Goal: Task Accomplishment & Management: Manage account settings

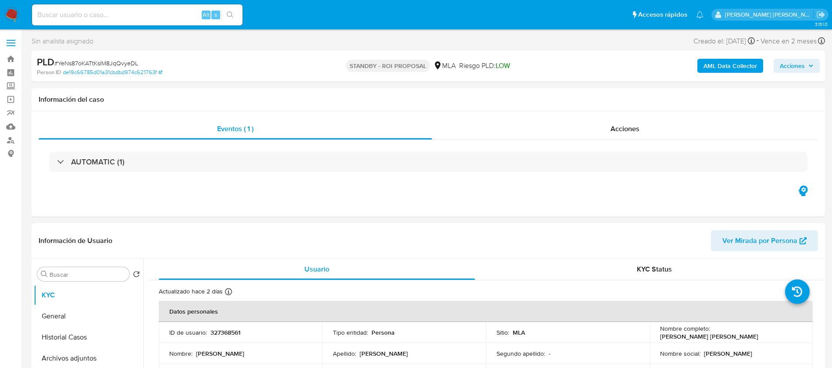
select select "10"
click at [789, 104] on div "Información del caso" at bounding box center [429, 99] width 794 height 23
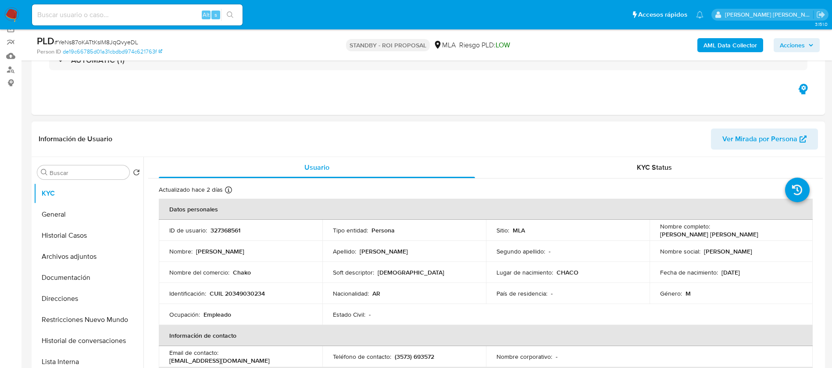
scroll to position [71, 0]
paste input "sI6pNqpubW8jo5r8KAMDsK61"
click at [158, 15] on input "sI6pNqpubW8jo5r8KAMDsK61" at bounding box center [137, 14] width 211 height 11
type input "sI6pNqpubW8jo5r8KAMDsK61"
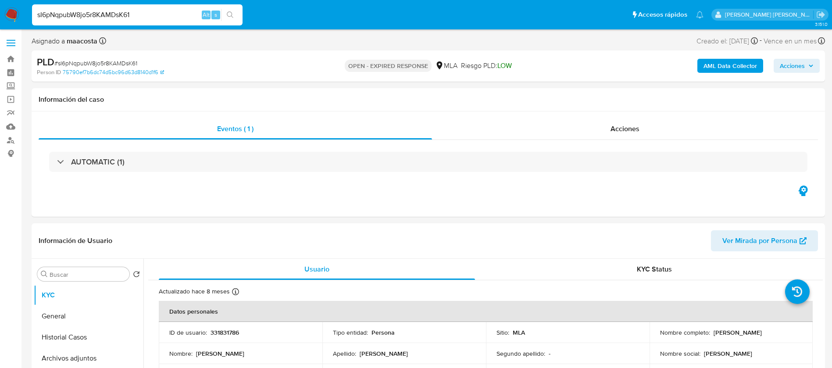
select select "10"
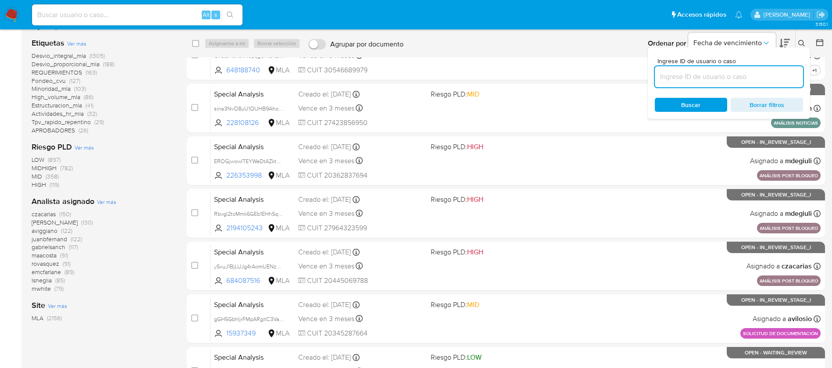
scroll to position [140, 0]
paste input "sI6pNqpubW8jo5r8KAMDsK61"
click at [722, 76] on input "sI6pNqpubW8jo5r8KAMDsK61" at bounding box center [729, 76] width 148 height 11
type input "sI6pNqpubW8jo5r8KAMDsK61"
click at [198, 43] on input "checkbox" at bounding box center [195, 43] width 7 height 7
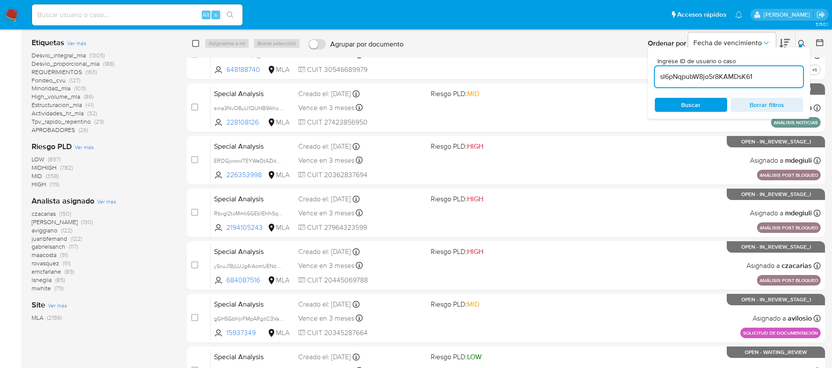
checkbox input "true"
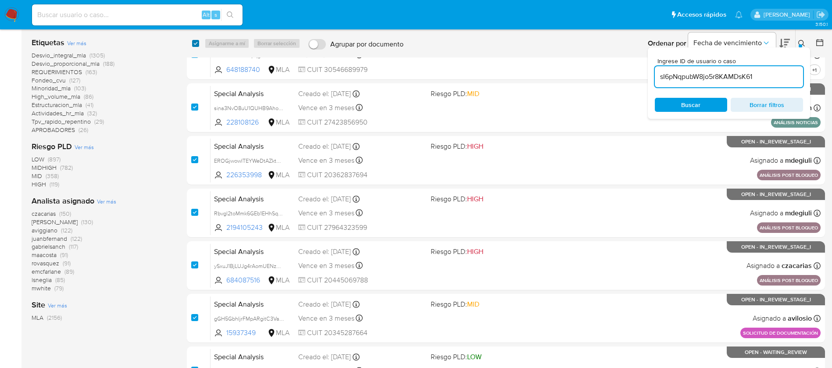
checkbox input "true"
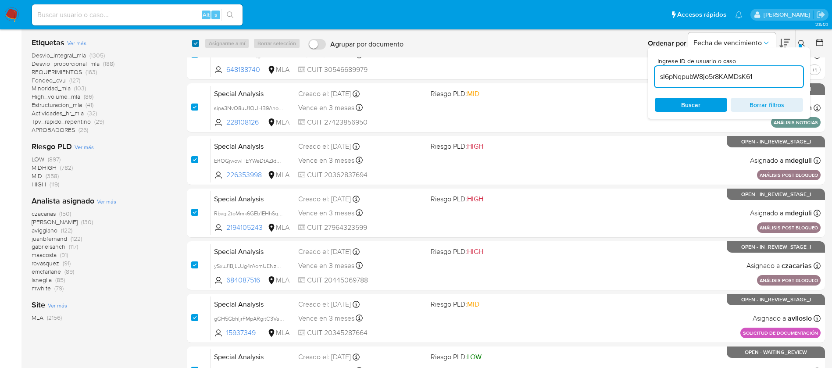
checkbox input "true"
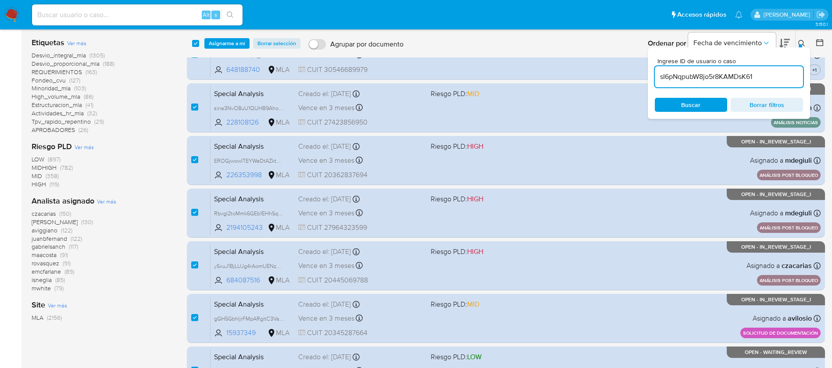
click at [158, 76] on div "Desvio_integral_mla (1305) Desvio_proporcional_mla (188) REQUERIMIENTOS (163) F…" at bounding box center [102, 92] width 141 height 83
click at [194, 41] on input "checkbox" at bounding box center [195, 43] width 7 height 7
checkbox input "false"
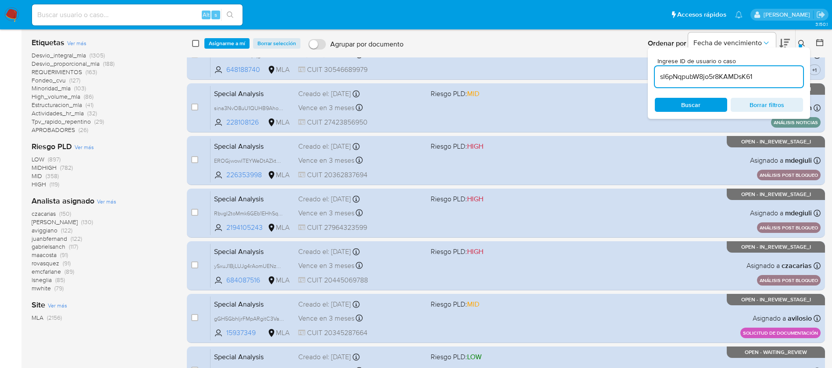
checkbox input "false"
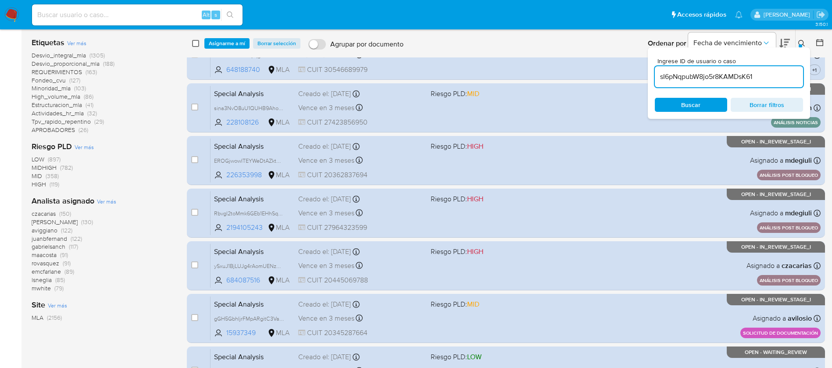
checkbox input "false"
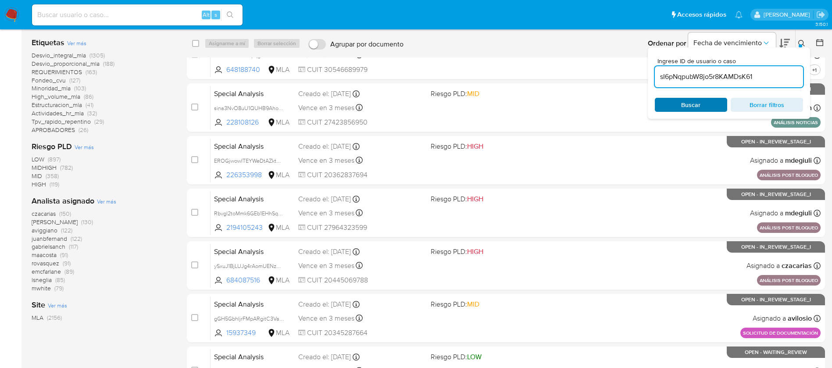
click at [701, 104] on span "Buscar" at bounding box center [691, 105] width 60 height 12
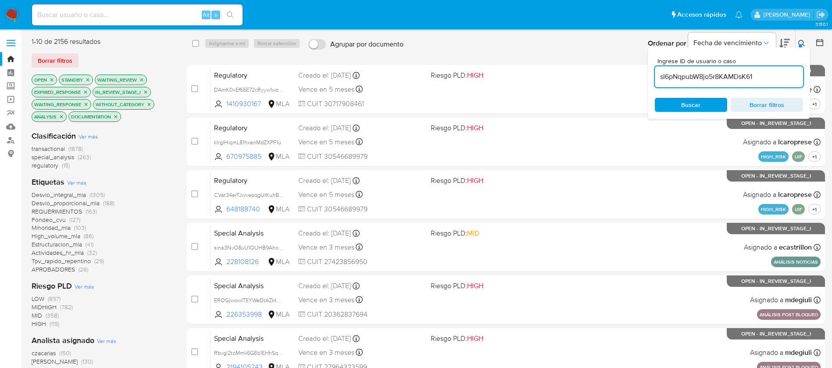
click at [763, 75] on input "sI6pNqpubW8jo5r8KAMDsK61" at bounding box center [729, 76] width 148 height 11
click at [802, 42] on icon at bounding box center [802, 43] width 7 height 7
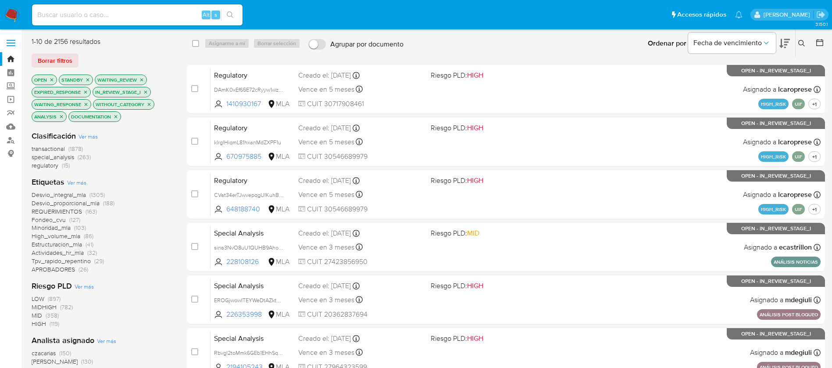
click at [800, 45] on icon at bounding box center [802, 43] width 7 height 7
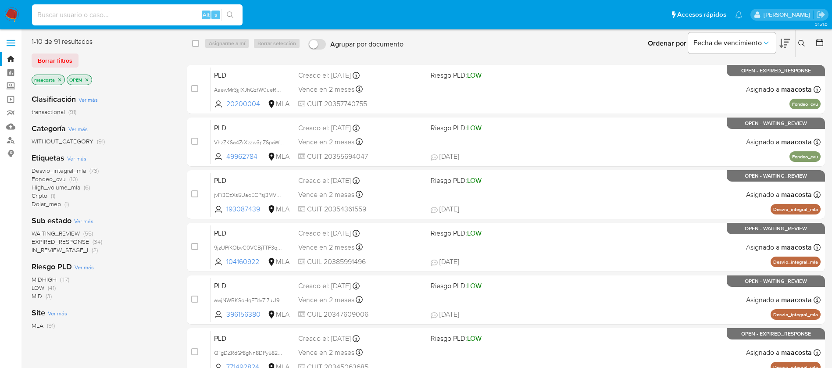
paste input "sI6pNqpubW8jo5r8KAMDsK61"
click at [189, 13] on input "sI6pNqpubW8jo5r8KAMDsK61" at bounding box center [137, 14] width 211 height 11
type input "sI6pNqpubW8jo5r8KAMDsK61"
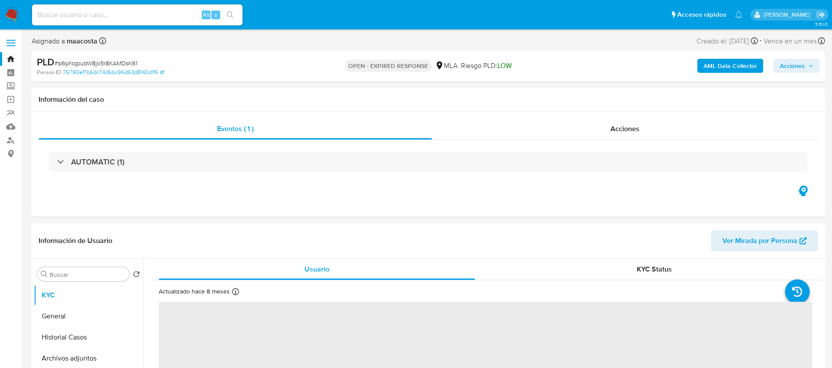
select select "10"
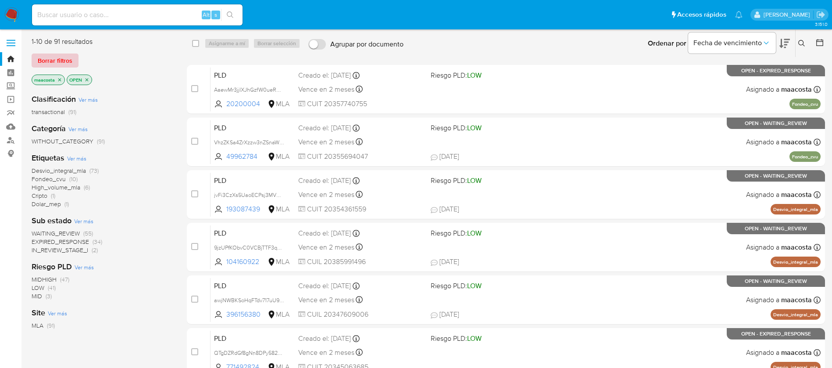
click at [54, 56] on span "Borrar filtros" at bounding box center [55, 60] width 35 height 12
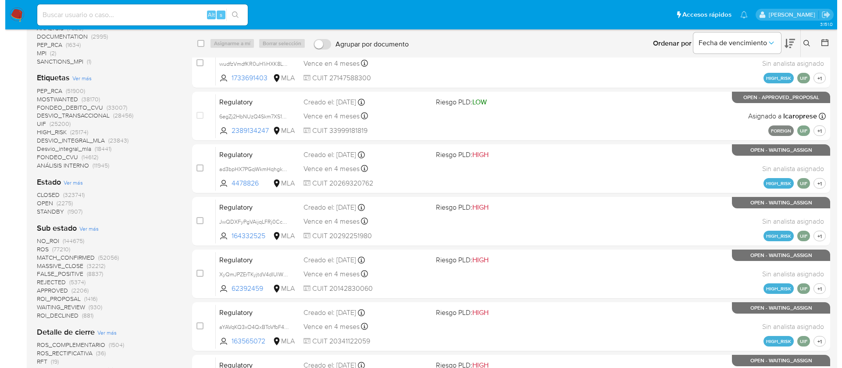
scroll to position [186, 0]
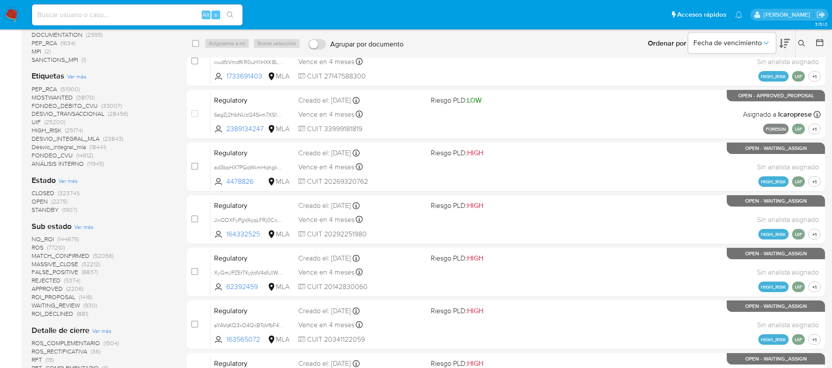
click at [70, 181] on span "Ver más" at bounding box center [67, 181] width 19 height 8
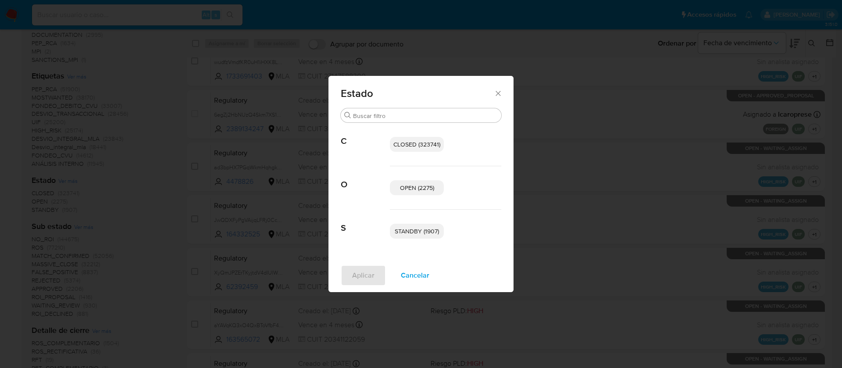
click at [426, 235] on span "STANDBY (1907)" at bounding box center [417, 231] width 44 height 9
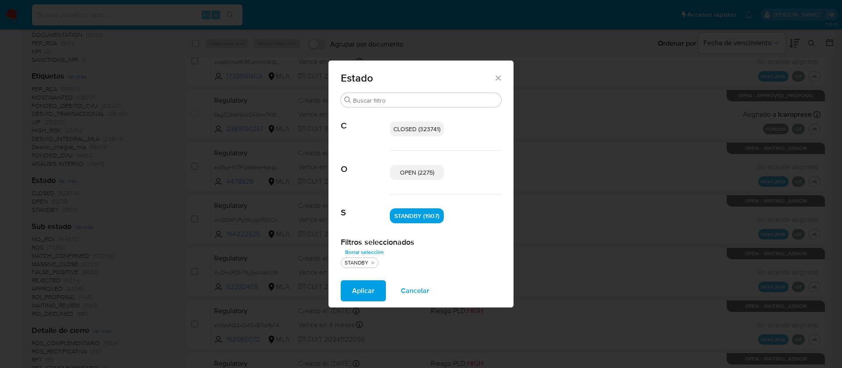
click at [410, 172] on span "OPEN (2275)" at bounding box center [417, 172] width 34 height 9
click at [362, 289] on span "Aplicar" at bounding box center [363, 290] width 22 height 19
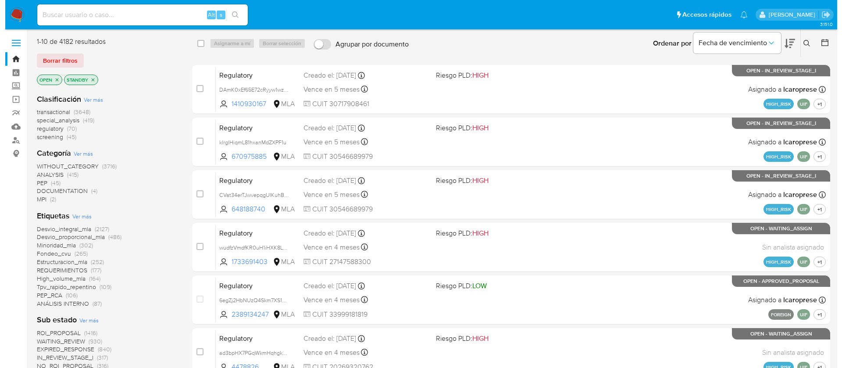
scroll to position [129, 0]
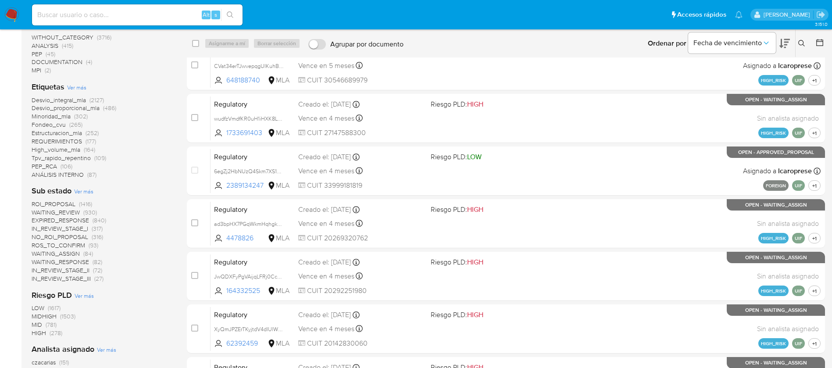
click at [85, 190] on span "Ver más" at bounding box center [83, 191] width 19 height 8
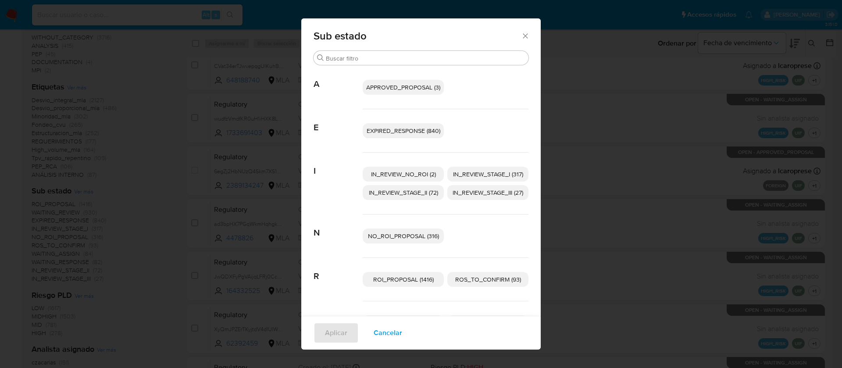
click at [397, 134] on span "EXPIRED_RESPONSE (840)" at bounding box center [404, 130] width 74 height 9
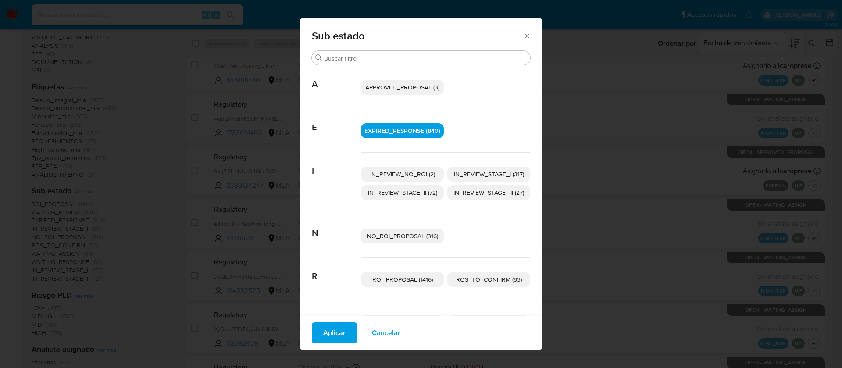
click at [458, 168] on p "IN_REVIEW_STAGE_I (317)" at bounding box center [489, 174] width 83 height 15
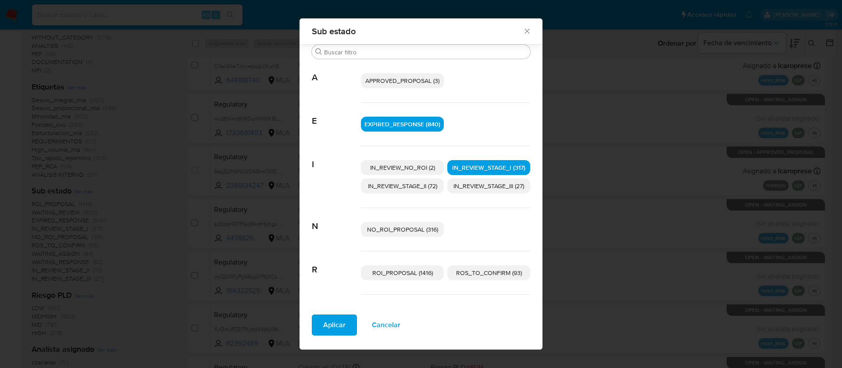
scroll to position [85, 0]
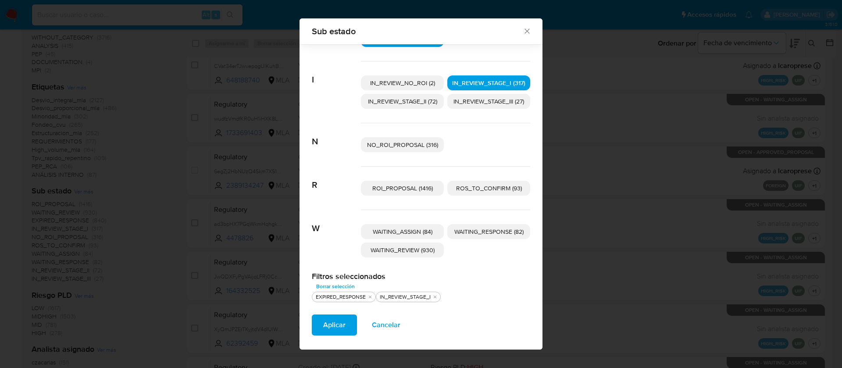
click at [474, 234] on span "WAITING_RESPONSE (82)" at bounding box center [489, 231] width 69 height 9
click at [416, 253] on span "WAITING_REVIEW (930)" at bounding box center [403, 250] width 64 height 9
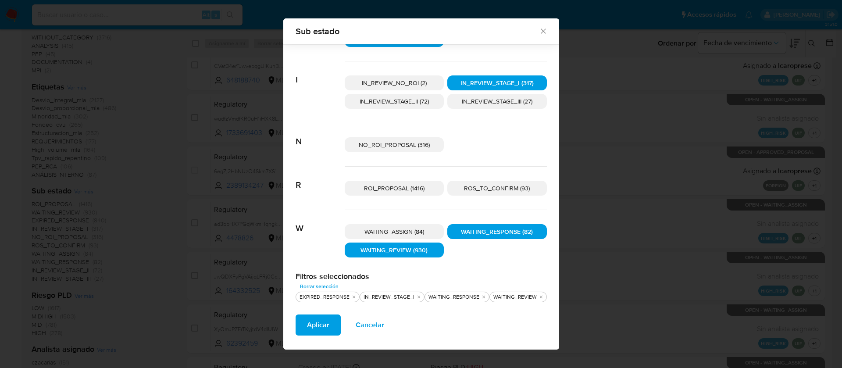
click at [311, 327] on span "Aplicar" at bounding box center [318, 324] width 22 height 19
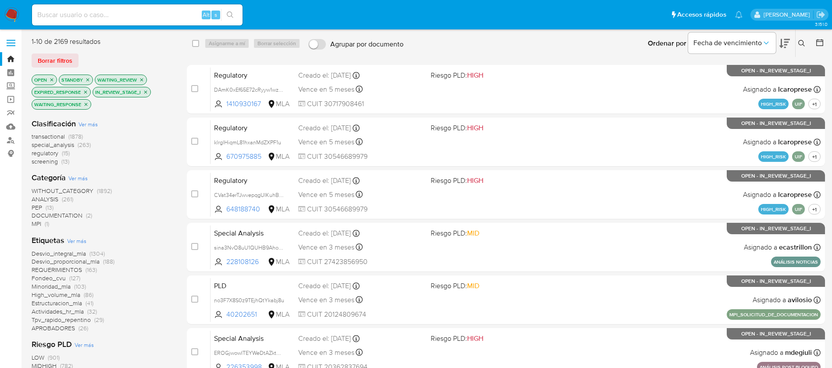
click at [798, 39] on button at bounding box center [803, 43] width 14 height 11
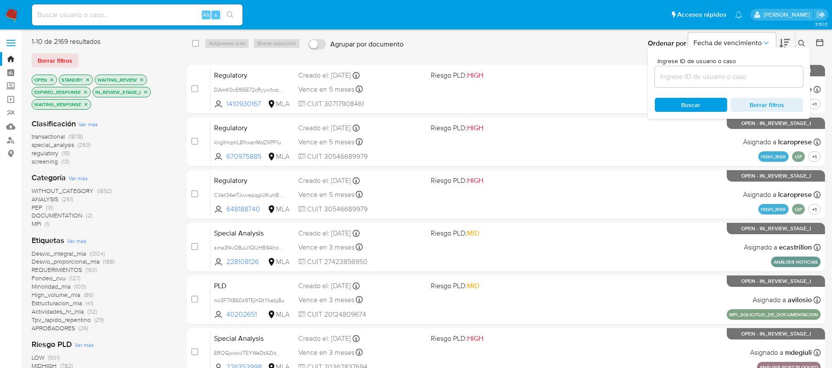
click at [712, 79] on input at bounding box center [729, 76] width 148 height 11
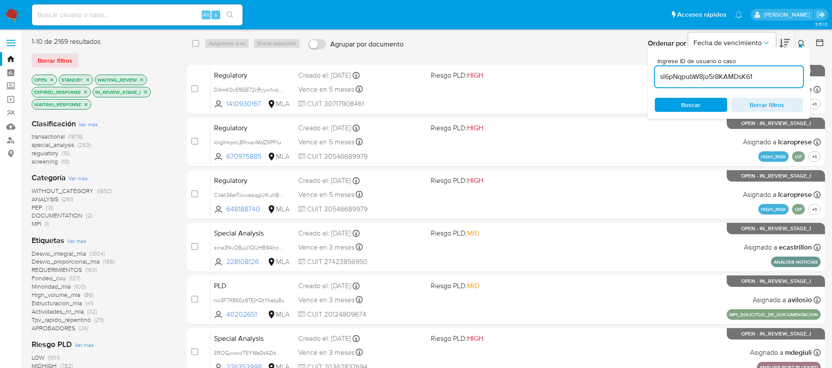
type input "sI6pNqpubW8jo5r8KAMDsK61"
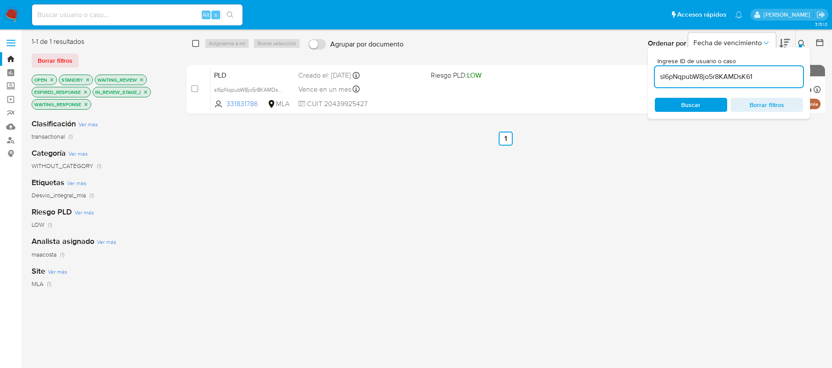
click at [197, 43] on input "checkbox" at bounding box center [195, 43] width 7 height 7
checkbox input "true"
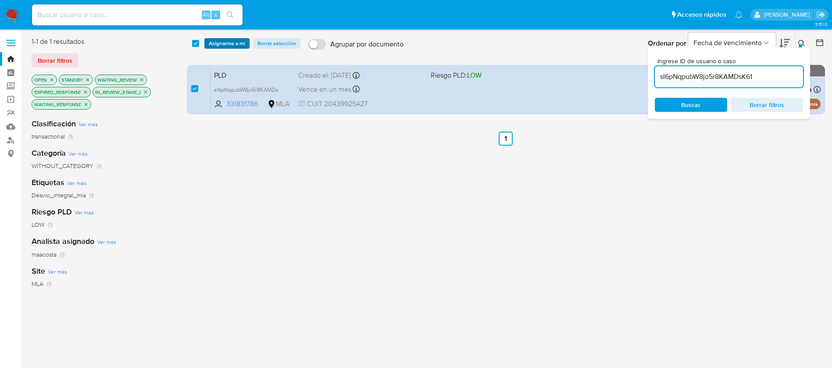
click at [216, 44] on span "Asignarme a mí" at bounding box center [227, 43] width 36 height 9
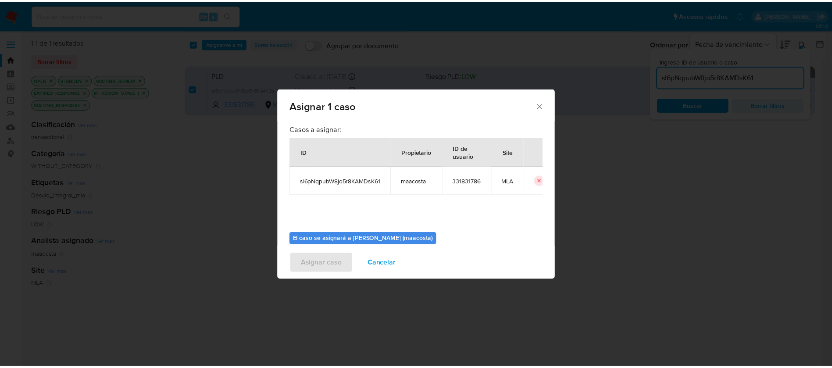
scroll to position [46, 0]
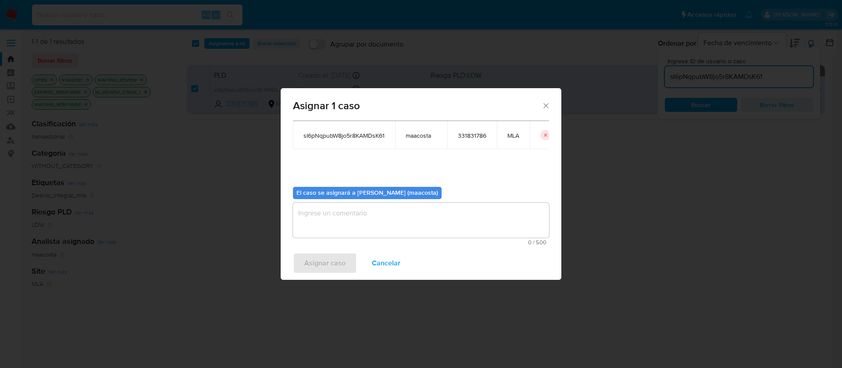
click at [353, 191] on b "El caso se asignará a Maria Sol Acosta Aguero (maacosta)" at bounding box center [368, 192] width 142 height 9
click at [335, 215] on textarea "assign-modal" at bounding box center [421, 220] width 256 height 35
click at [316, 260] on span "Asignar caso" at bounding box center [325, 263] width 41 height 19
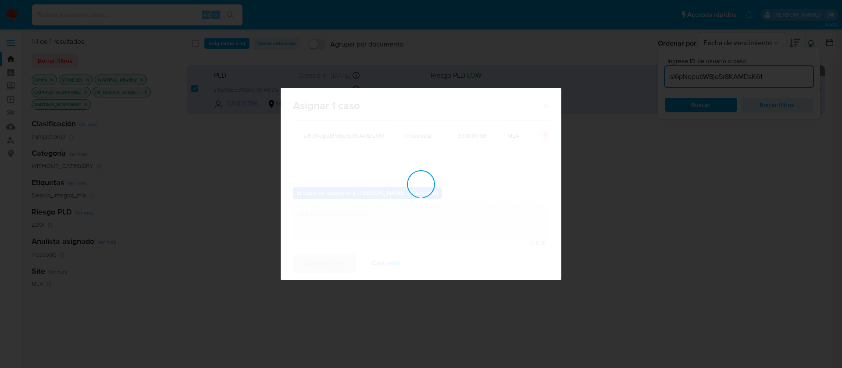
checkbox input "false"
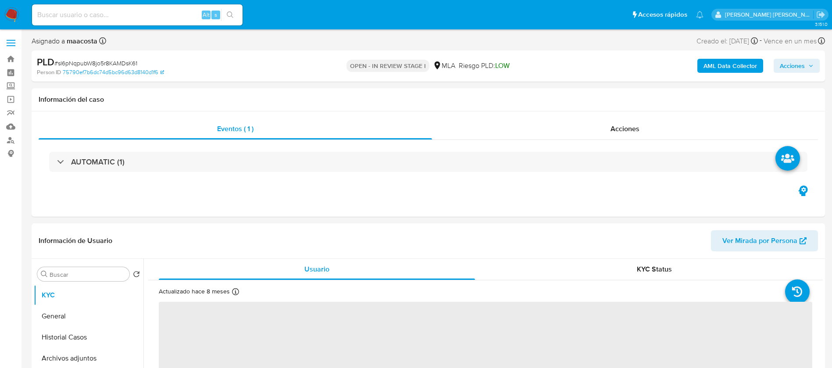
select select "10"
